Goal: Transaction & Acquisition: Download file/media

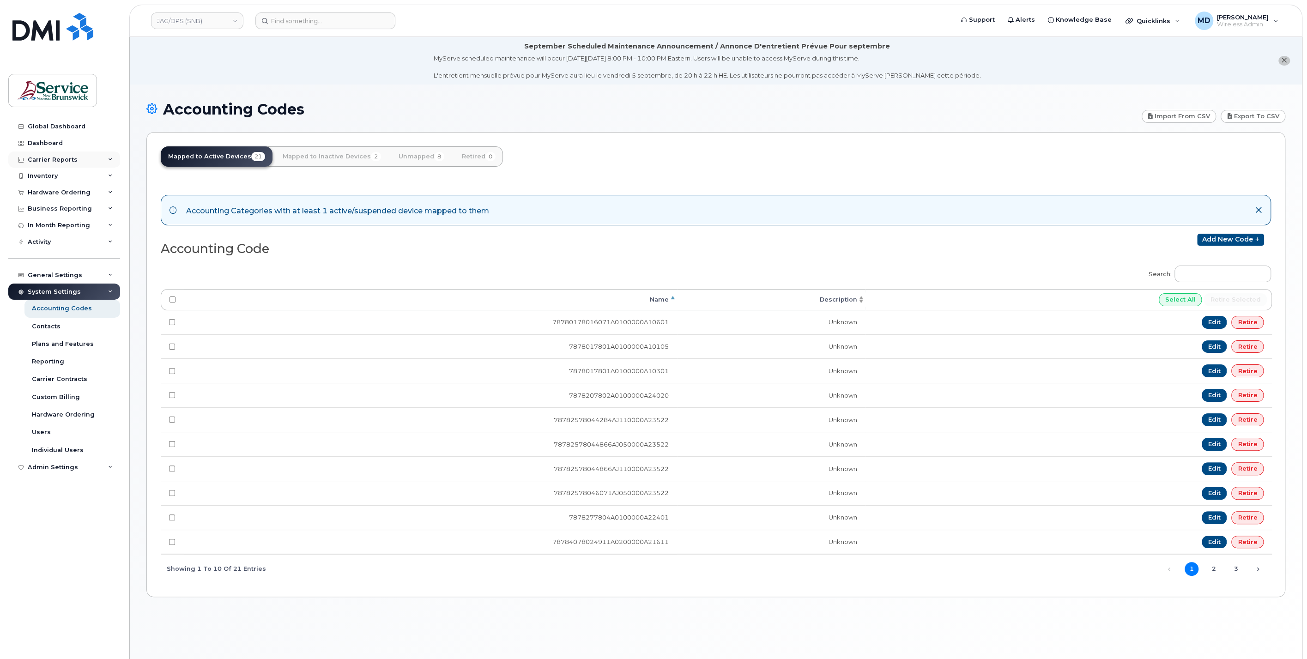
click at [59, 164] on div "Carrier Reports" at bounding box center [64, 159] width 112 height 17
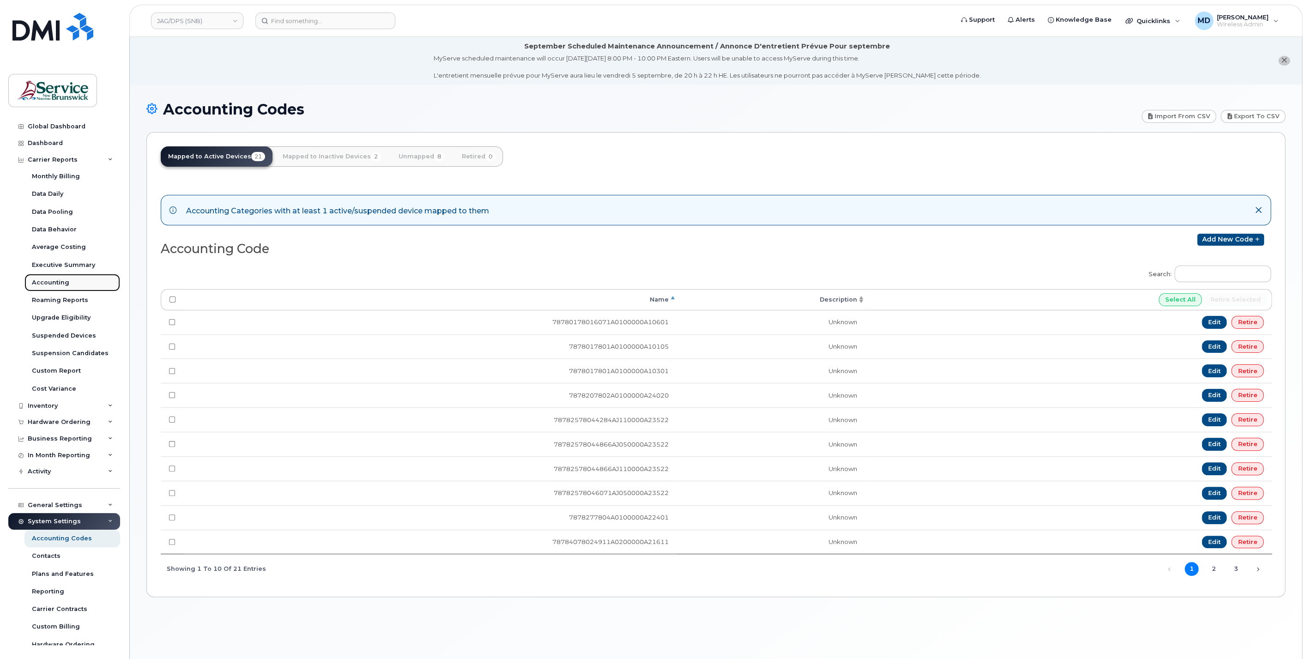
click at [55, 285] on div "Accounting" at bounding box center [50, 282] width 37 height 8
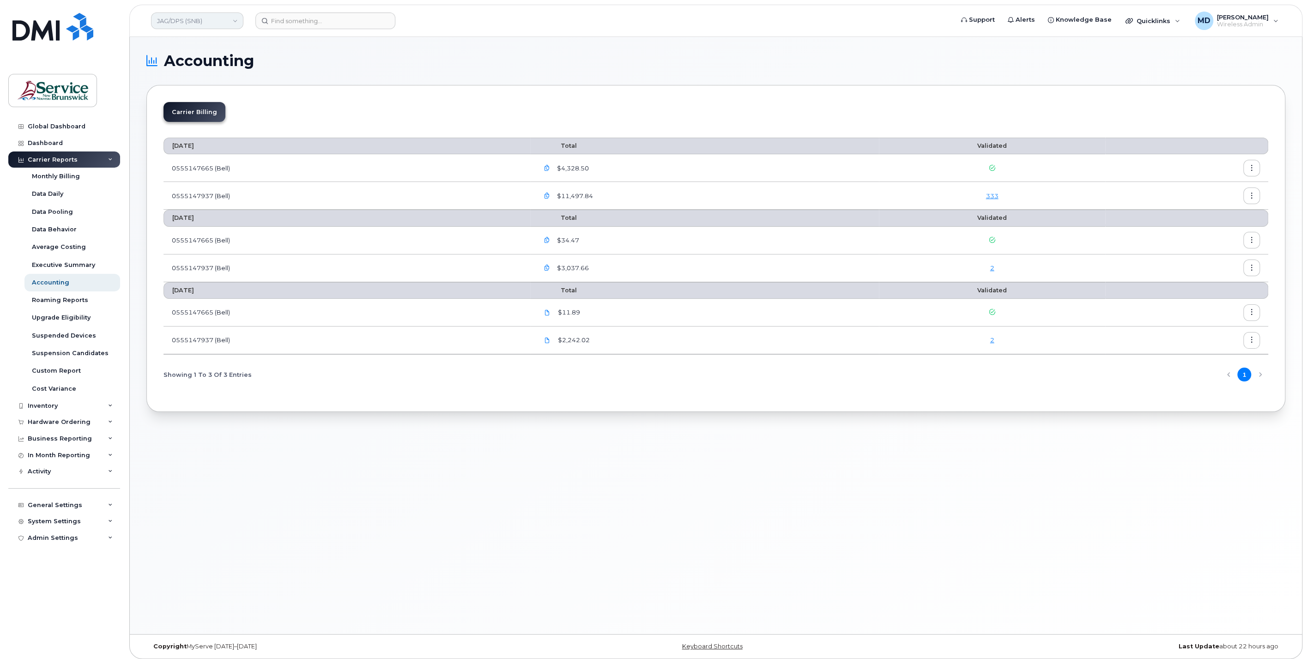
click at [212, 20] on link "JAG/DPS (SNB)" at bounding box center [197, 20] width 92 height 17
click at [199, 144] on span "ASD-W (SNB)" at bounding box center [180, 145] width 41 height 9
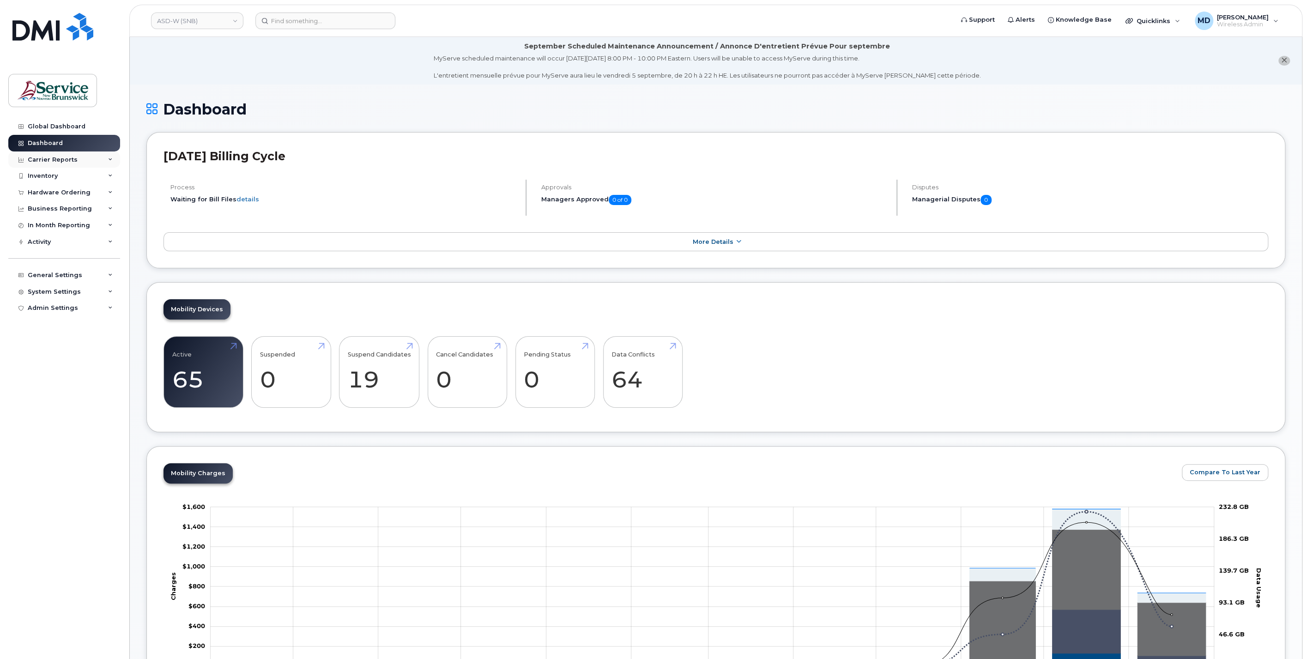
click at [63, 160] on div "Carrier Reports" at bounding box center [53, 159] width 50 height 7
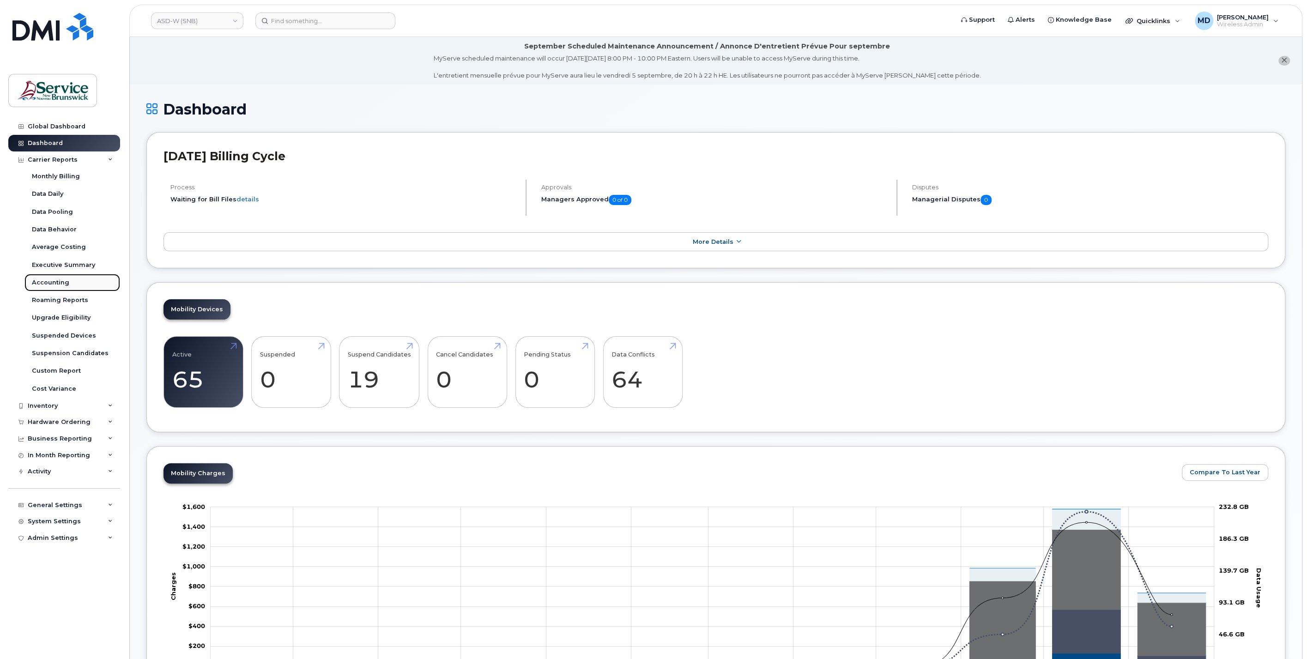
click at [47, 284] on div "Accounting" at bounding box center [50, 282] width 37 height 8
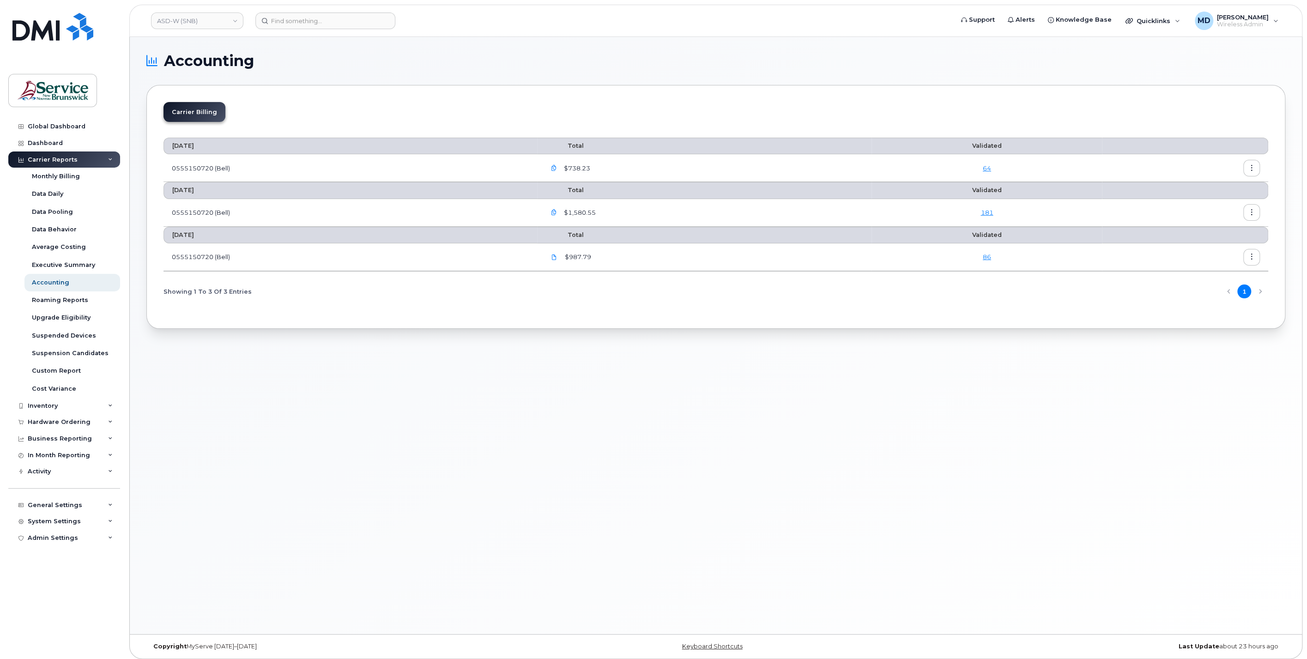
click at [1254, 211] on icon "button" at bounding box center [1252, 213] width 6 height 6
click at [1225, 247] on span "Download" at bounding box center [1209, 249] width 36 height 8
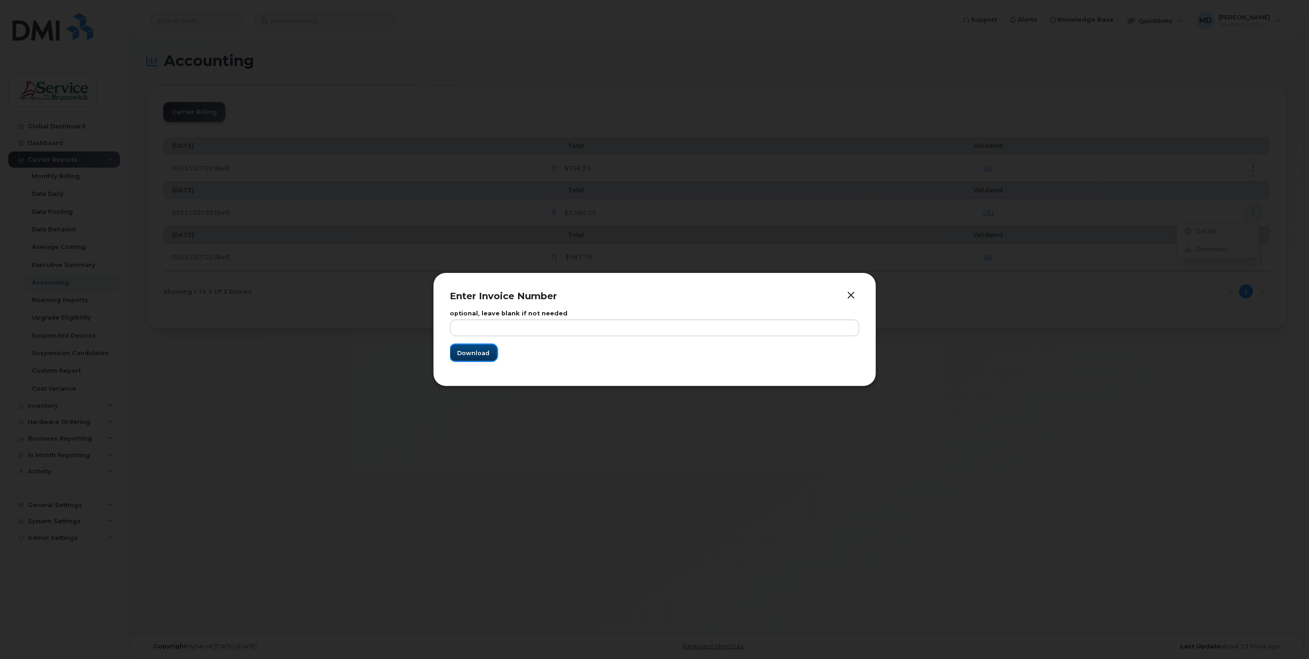
drag, startPoint x: 483, startPoint y: 351, endPoint x: 476, endPoint y: 339, distance: 13.6
click at [483, 350] on span "Download" at bounding box center [474, 353] width 32 height 9
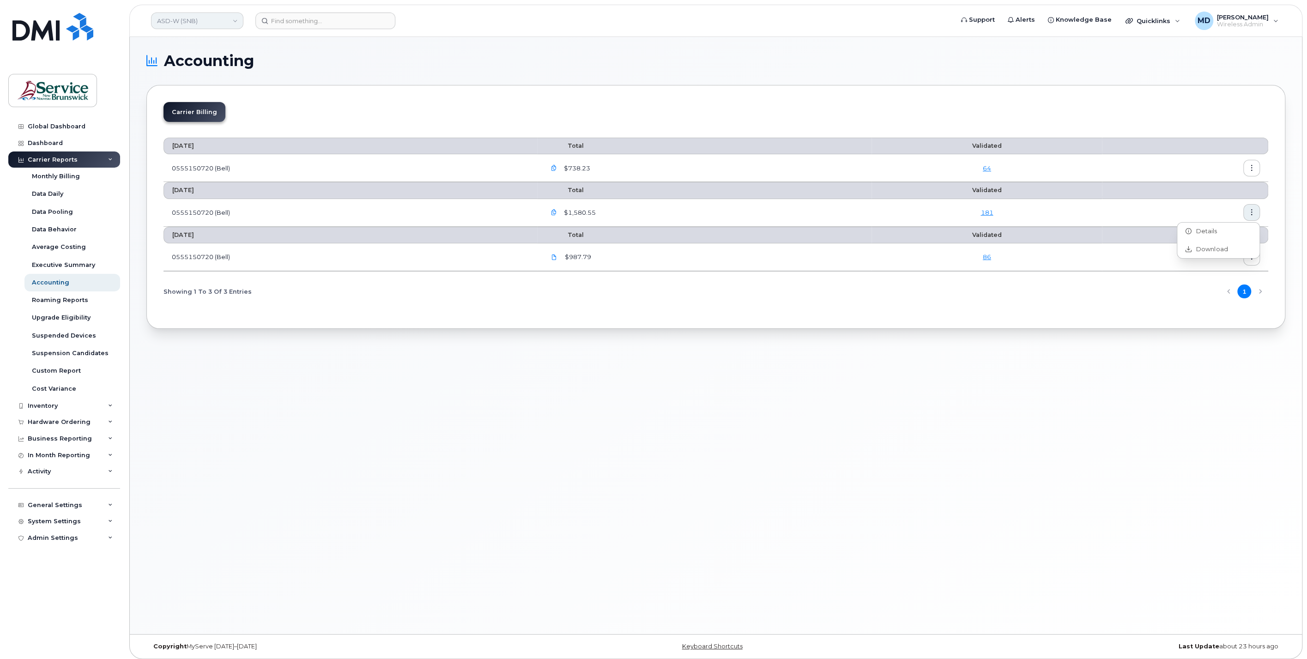
drag, startPoint x: 226, startPoint y: 22, endPoint x: 229, endPoint y: 27, distance: 5.2
click at [226, 22] on link "ASD-W (SNB)" at bounding box center [197, 20] width 92 height 17
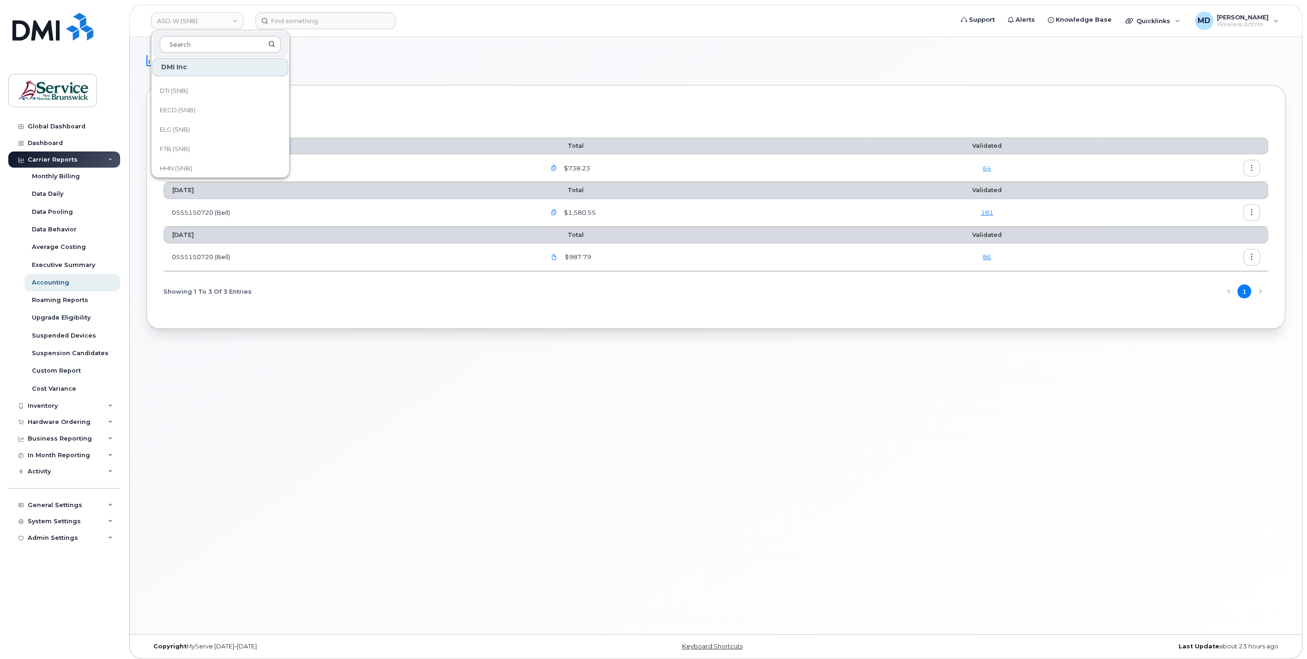
scroll to position [342, 0]
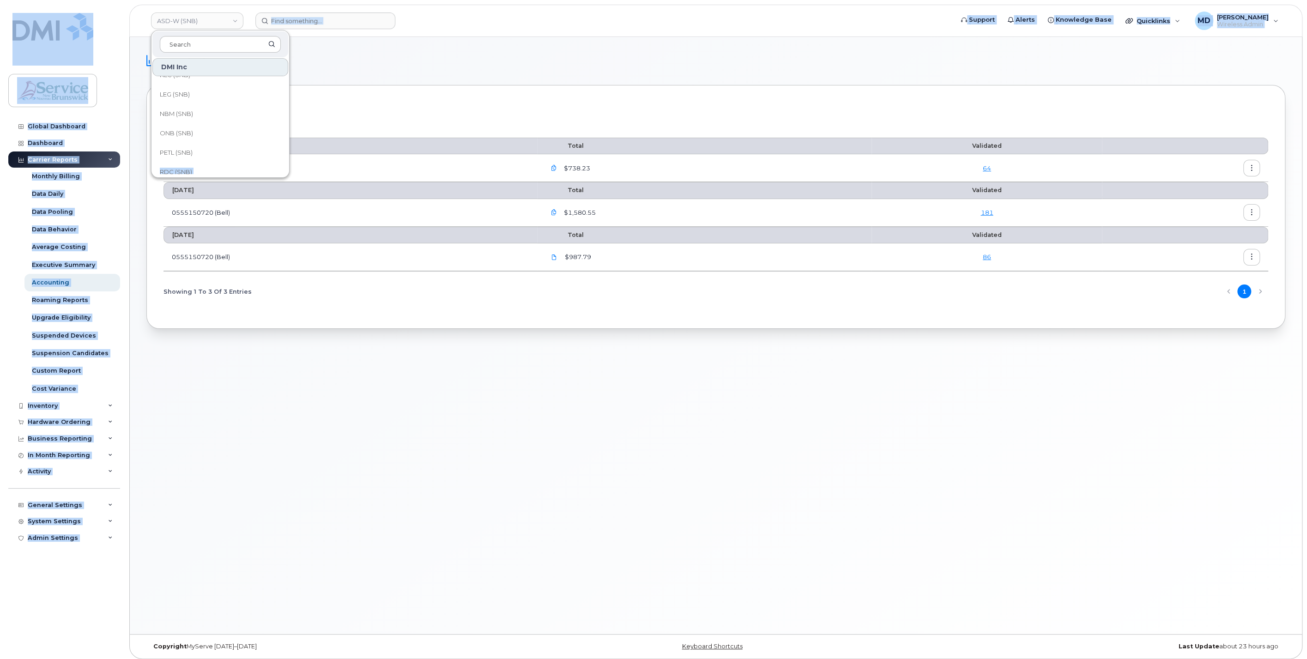
drag, startPoint x: 285, startPoint y: 144, endPoint x: 289, endPoint y: 130, distance: 14.3
click at [289, 130] on div "ASD-W (SNB) DMI Inc ASD-E (SNB) ASD-N (SNB) ASD-S (SNB) ASD-W (SNB) DAAF/DNRED …" at bounding box center [716, 335] width 1172 height 597
click at [212, 24] on link "ASD-W (SNB)" at bounding box center [197, 20] width 92 height 17
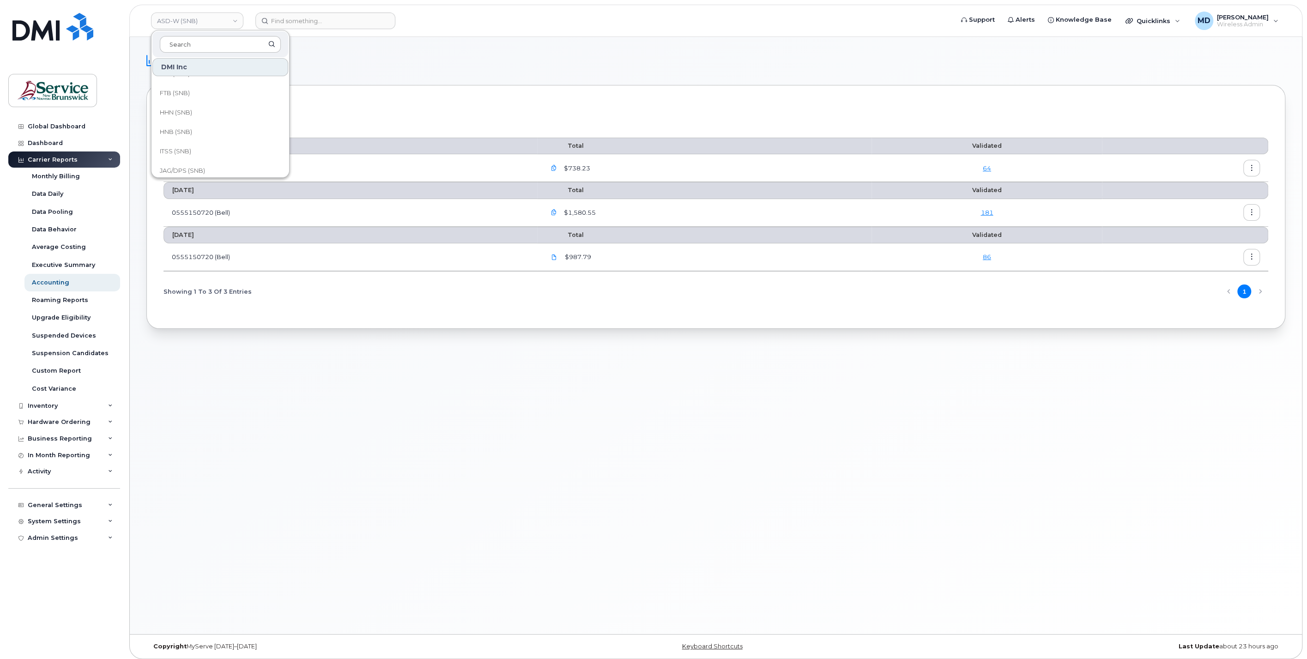
scroll to position [230, 0]
click at [229, 151] on link "ITSS (SNB)" at bounding box center [220, 148] width 136 height 18
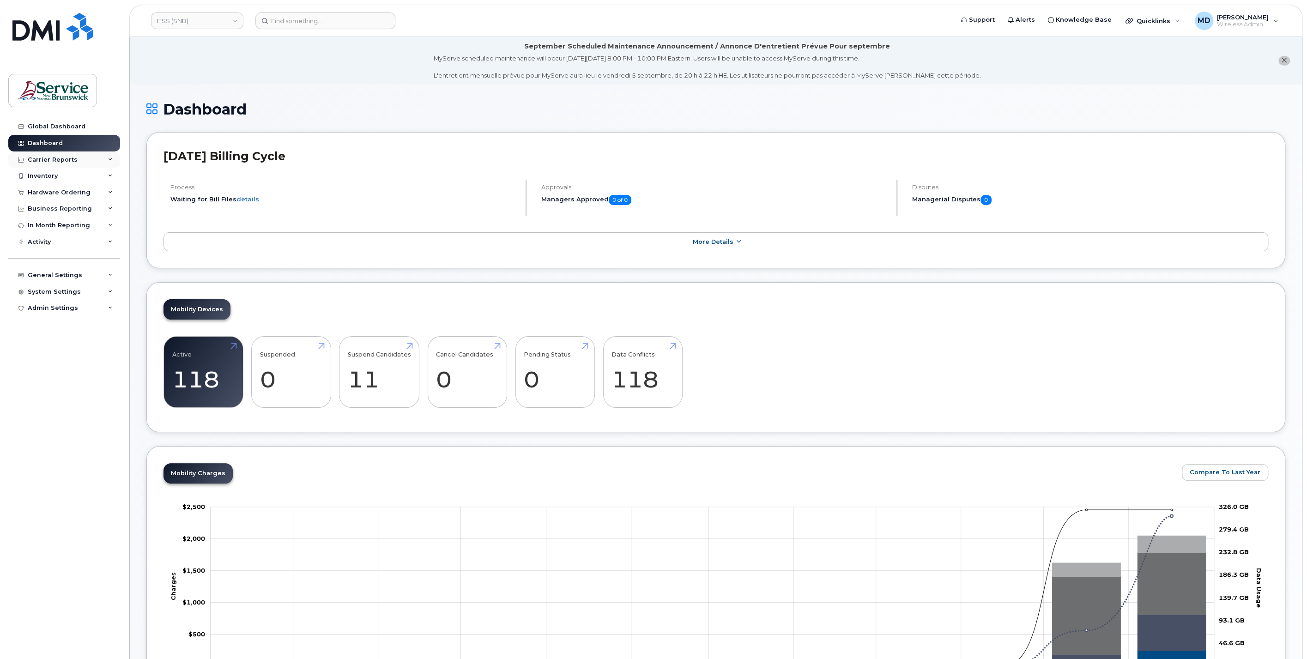
click at [77, 157] on div "Carrier Reports" at bounding box center [64, 159] width 112 height 17
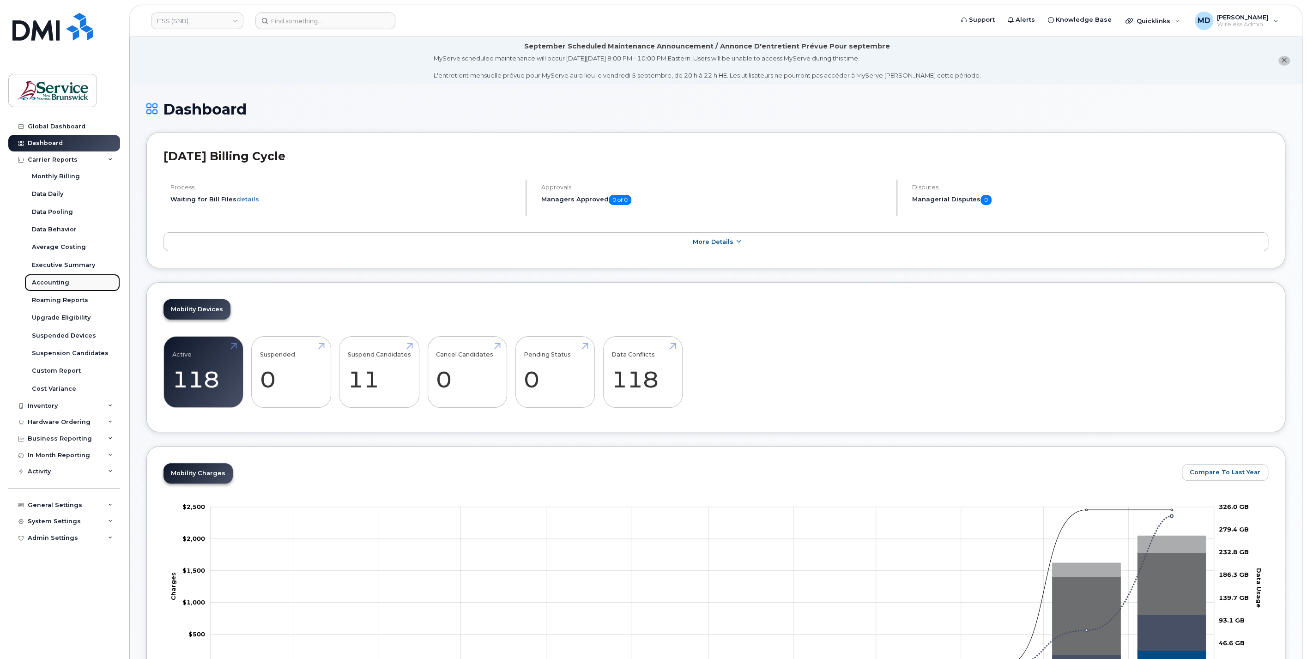
click at [65, 282] on div "Accounting" at bounding box center [50, 282] width 37 height 8
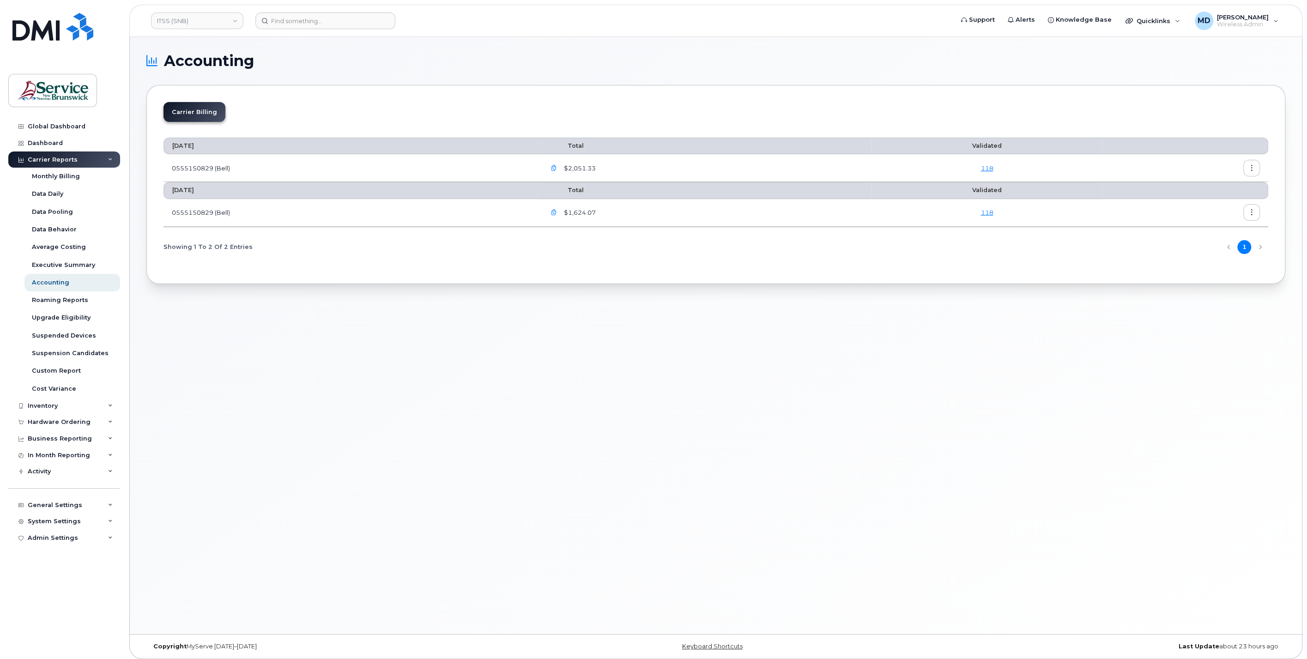
click at [1255, 213] on button "button" at bounding box center [1251, 212] width 17 height 17
click at [1221, 248] on span "Download" at bounding box center [1209, 249] width 36 height 8
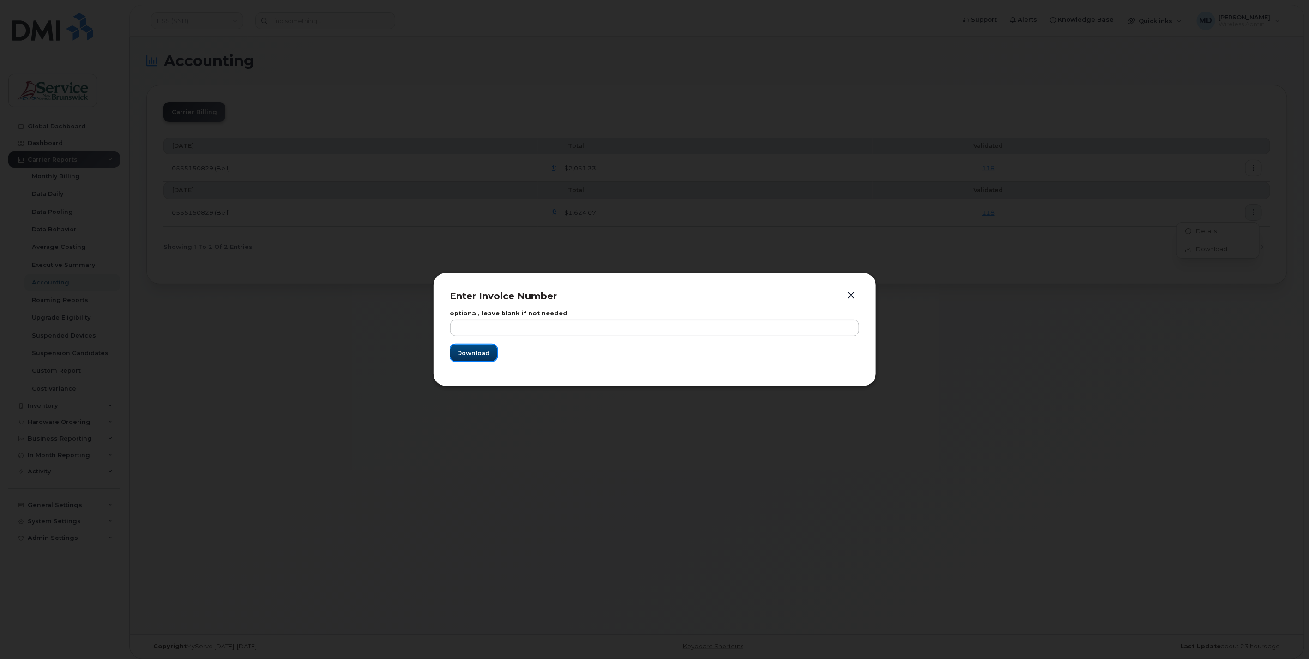
click at [466, 358] on button "Download" at bounding box center [473, 352] width 47 height 17
